Goal: Information Seeking & Learning: Learn about a topic

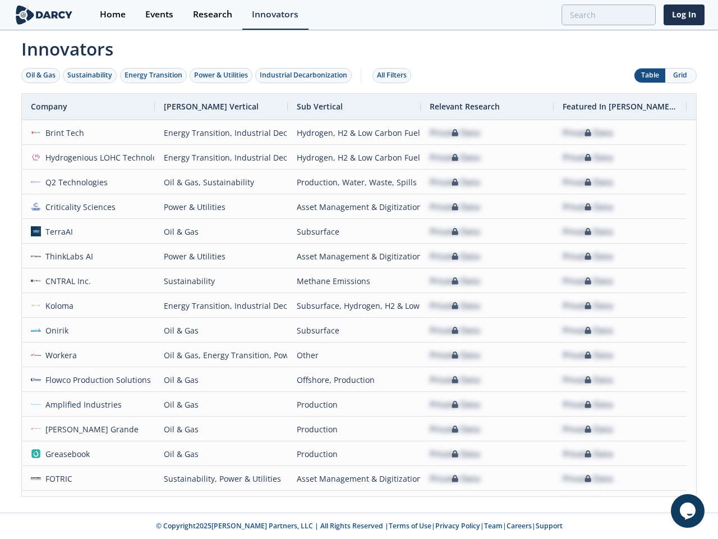
click at [41, 75] on div "Oil & Gas" at bounding box center [41, 75] width 30 height 10
click at [90, 75] on div "Sustainability" at bounding box center [89, 75] width 45 height 10
click at [154, 75] on div "Energy Transition" at bounding box center [154, 75] width 58 height 10
click at [222, 75] on div "Power & Utilities" at bounding box center [221, 75] width 54 height 10
click at [306, 75] on div "Industrial Decarbonization" at bounding box center [304, 75] width 88 height 10
